Goal: Task Accomplishment & Management: Manage account settings

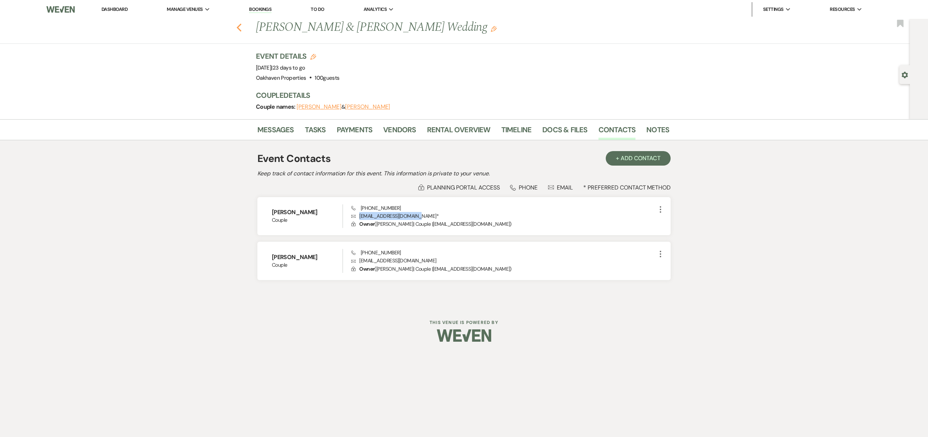
click at [238, 26] on use "button" at bounding box center [239, 28] width 5 height 8
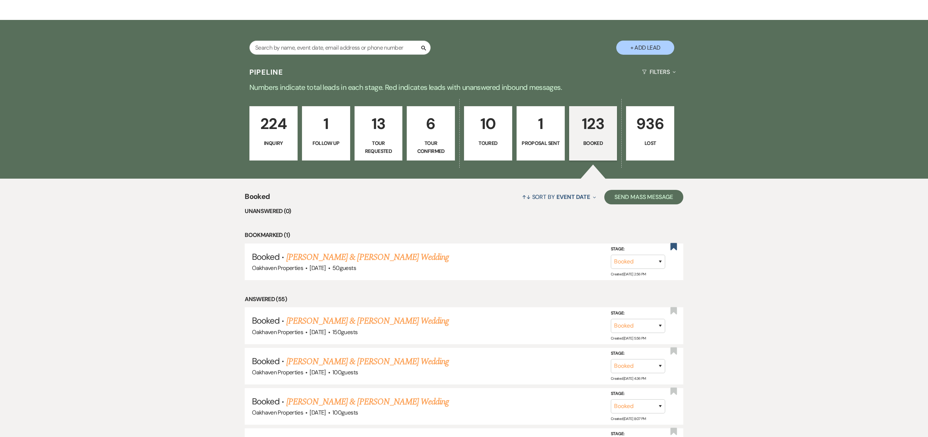
scroll to position [145, 0]
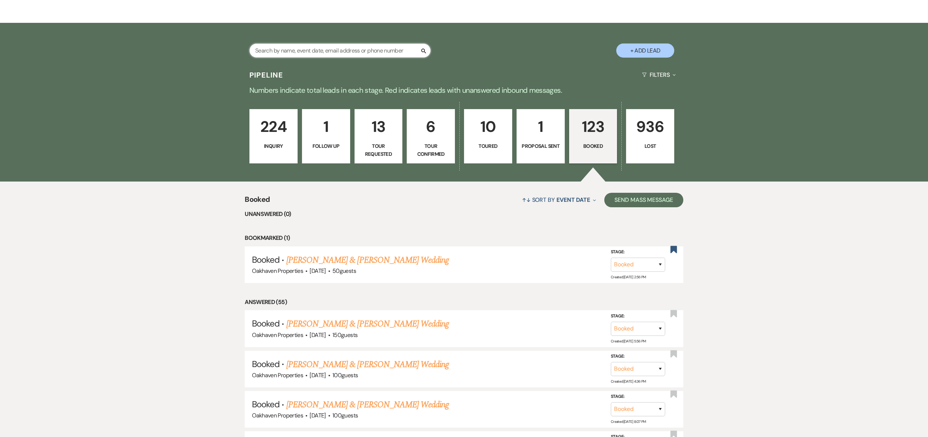
click at [324, 54] on input "text" at bounding box center [339, 50] width 181 height 14
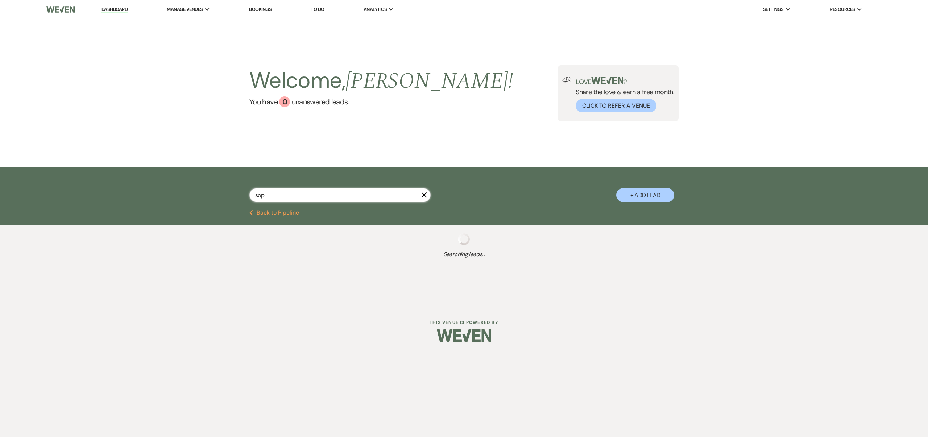
type input "soph"
select select "8"
select select "5"
select select "8"
select select "5"
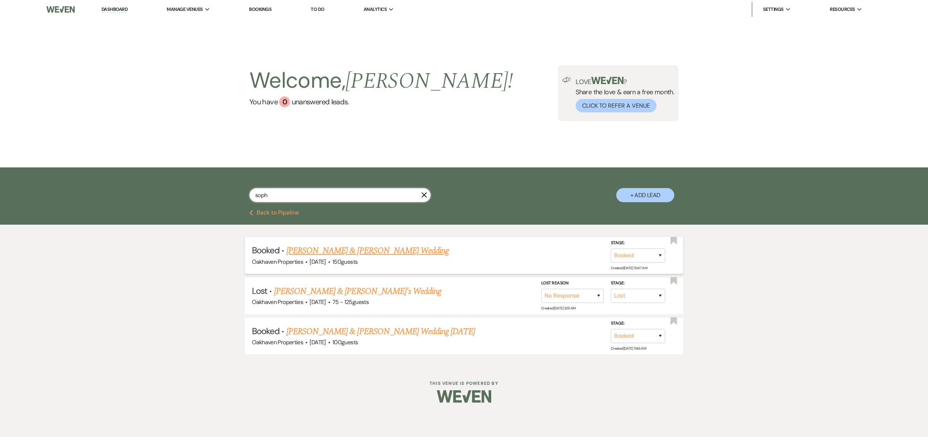
type input "soph"
click at [344, 251] on link "[PERSON_NAME] & [PERSON_NAME] Wedding" at bounding box center [367, 250] width 162 height 13
